Goal: Navigation & Orientation: Go to known website

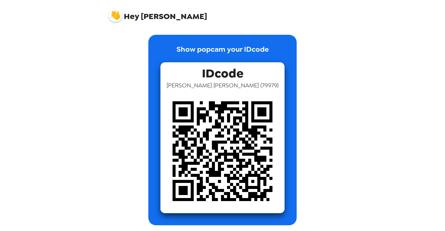
scroll to position [1, 0]
click at [228, 150] on img at bounding box center [222, 151] width 124 height 124
